Goal: Navigation & Orientation: Find specific page/section

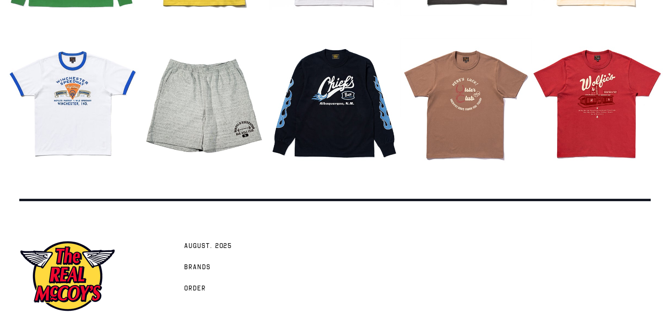
scroll to position [1199, 0]
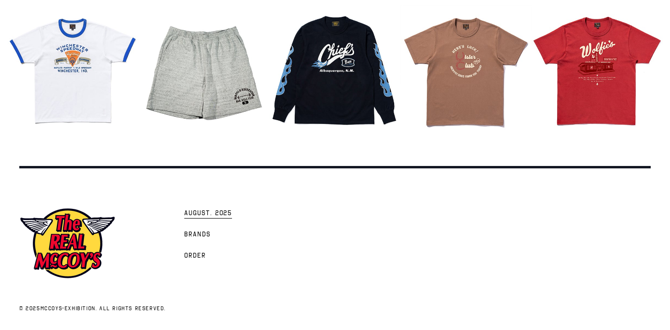
click at [220, 209] on span "AUGUST. 2025" at bounding box center [208, 214] width 48 height 10
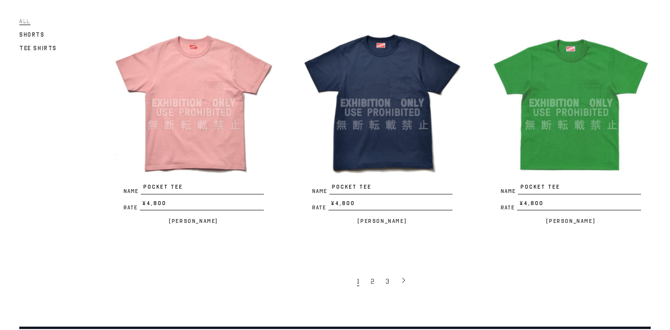
scroll to position [1733, 0]
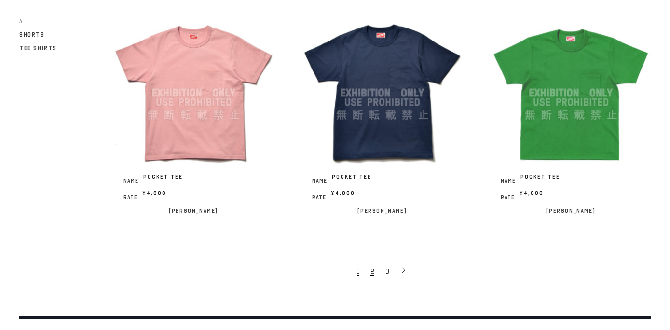
click at [371, 261] on link "2" at bounding box center [373, 270] width 15 height 19
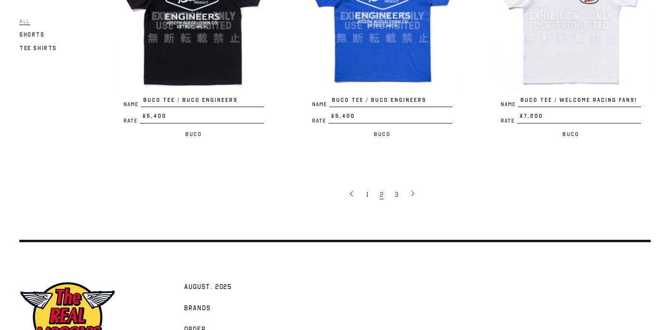
scroll to position [1849, 0]
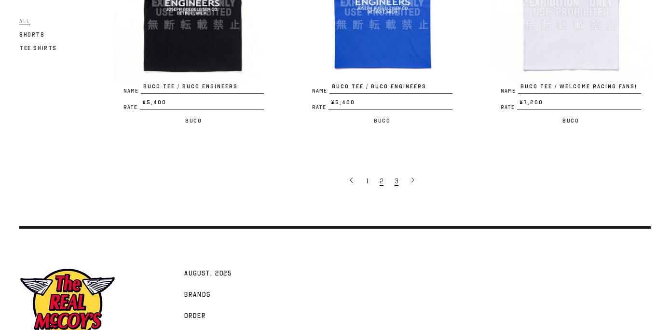
click at [398, 177] on span "3" at bounding box center [397, 181] width 4 height 9
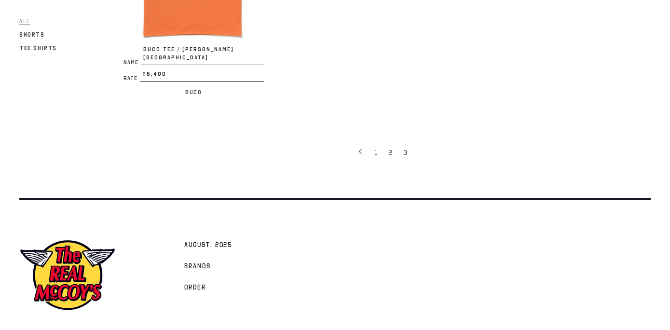
scroll to position [709, 0]
click at [373, 142] on link "1" at bounding box center [377, 151] width 14 height 19
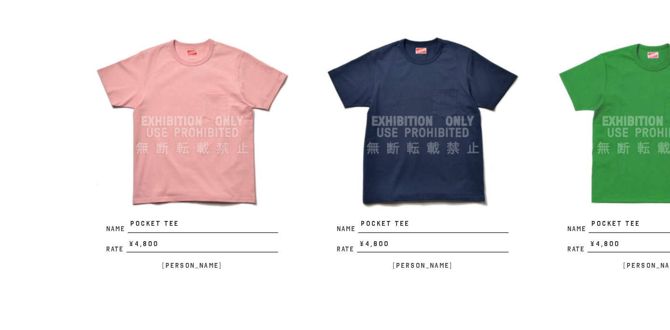
scroll to position [1680, 0]
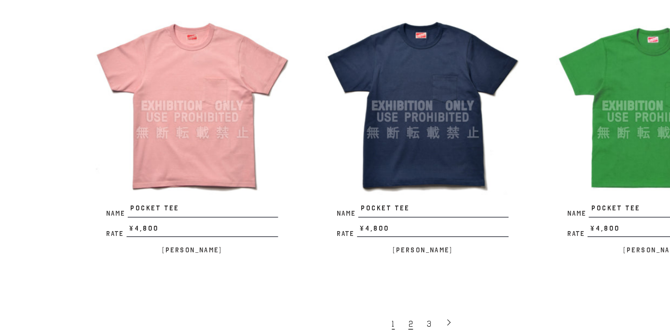
click at [371, 320] on span "2" at bounding box center [373, 324] width 4 height 9
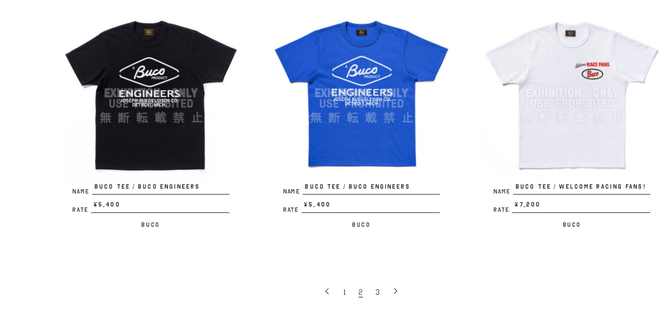
scroll to position [1742, 0]
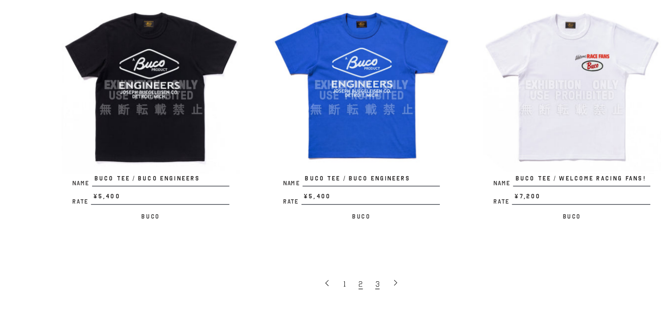
click at [397, 284] on span "3" at bounding box center [397, 288] width 4 height 9
